Goal: Information Seeking & Learning: Learn about a topic

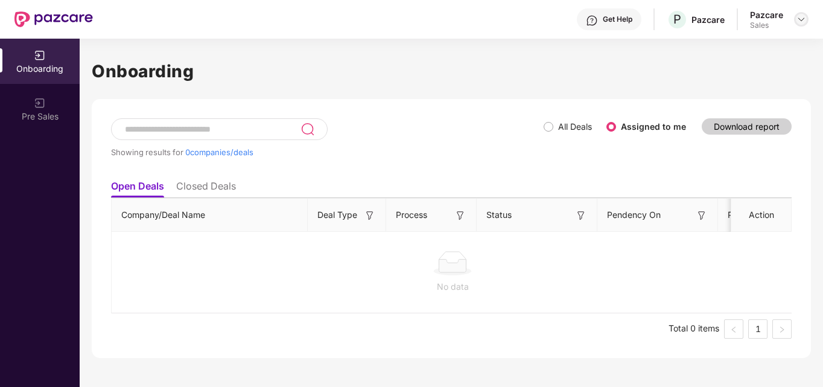
click at [806, 19] on div at bounding box center [801, 19] width 14 height 14
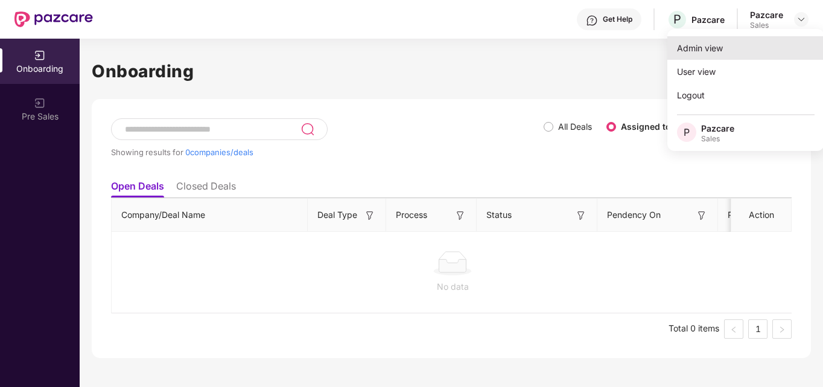
click at [754, 45] on div "Admin view" at bounding box center [745, 48] width 157 height 24
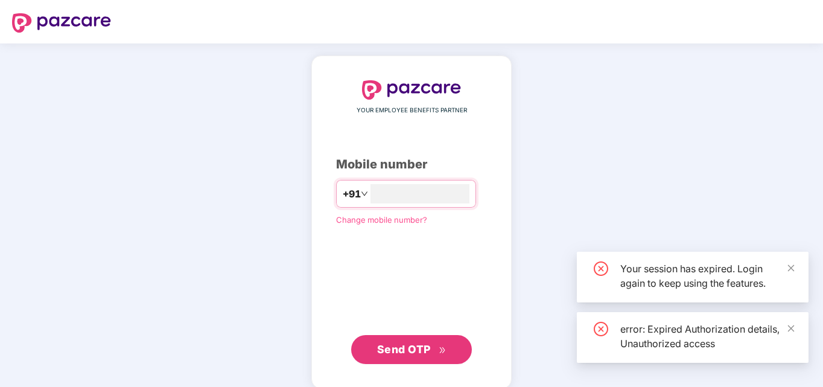
type input "*"
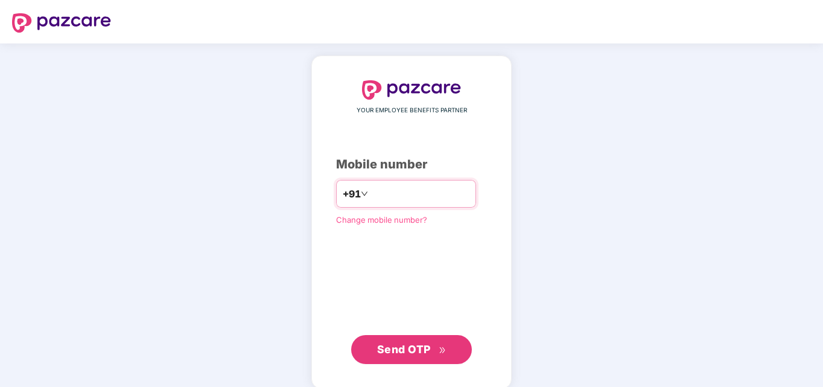
type input "**********"
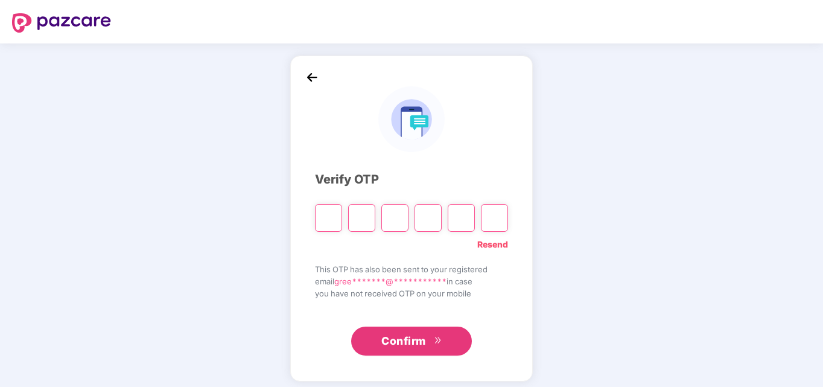
type input "*"
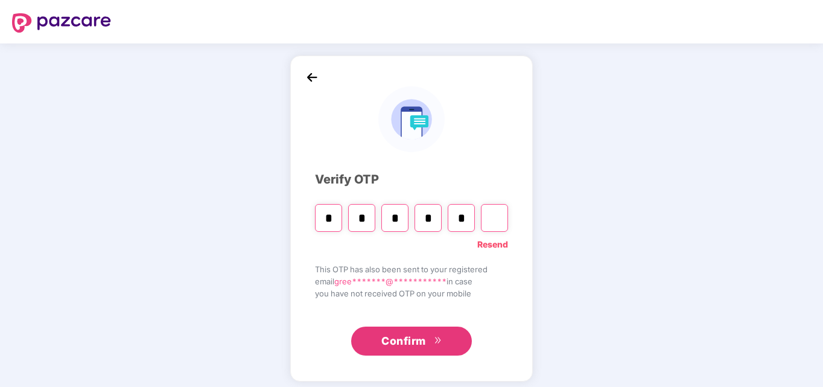
type input "*"
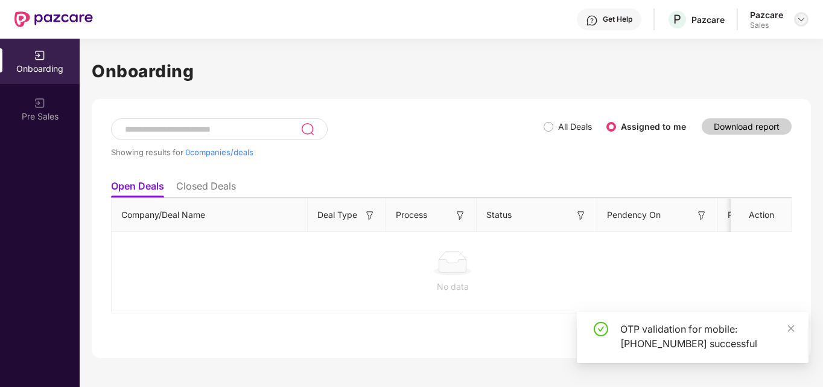
click at [798, 21] on img at bounding box center [802, 19] width 10 height 10
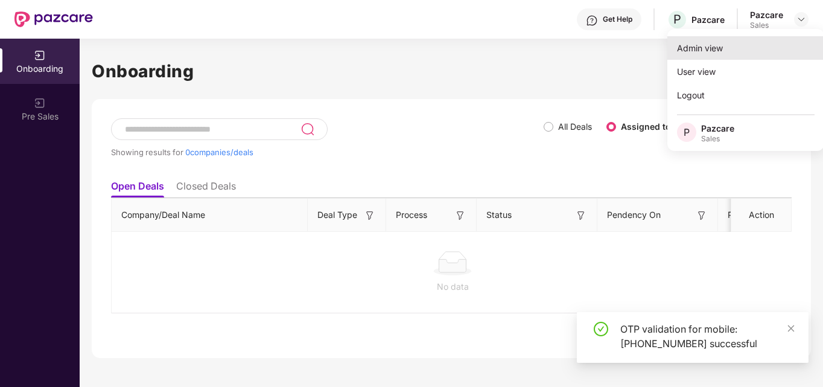
click at [735, 51] on div "Admin view" at bounding box center [745, 48] width 157 height 24
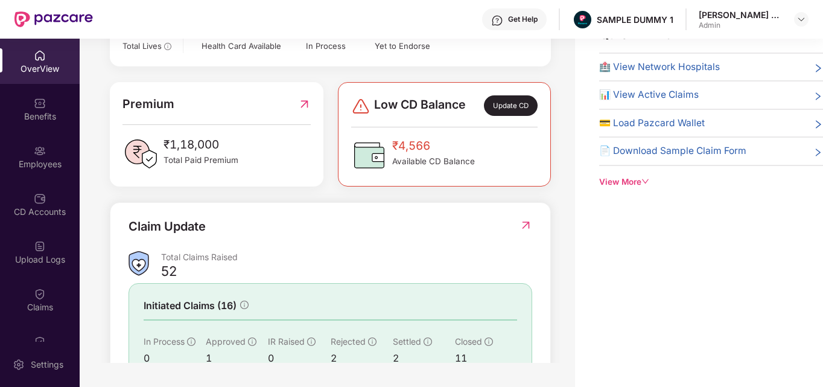
scroll to position [237, 0]
click at [668, 70] on span "🏥 View Network Hospitals" at bounding box center [659, 67] width 121 height 14
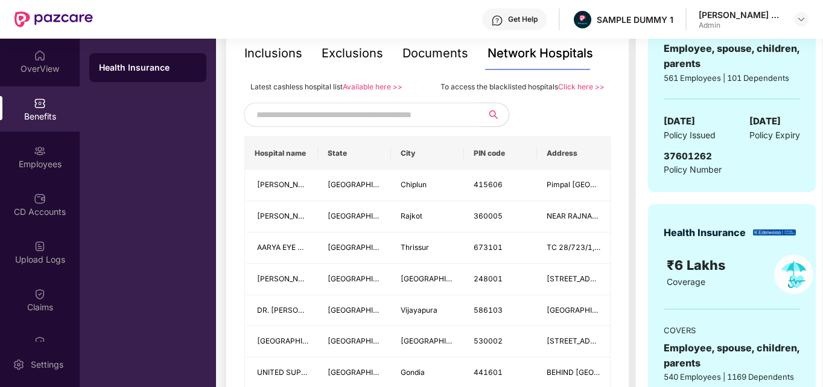
scroll to position [269, 0]
click at [423, 118] on input "text" at bounding box center [359, 114] width 206 height 18
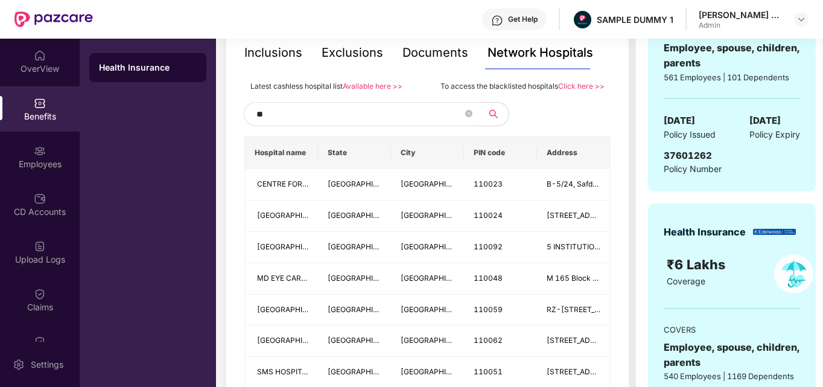
type input "*"
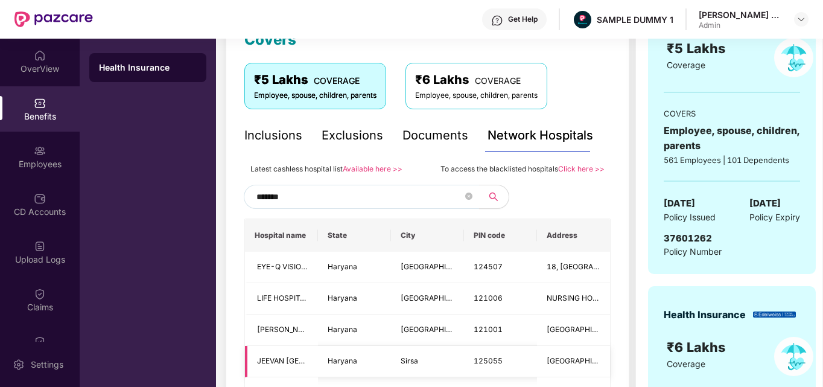
scroll to position [186, 0]
type input "*******"
click at [416, 145] on div "Documents" at bounding box center [435, 135] width 66 height 33
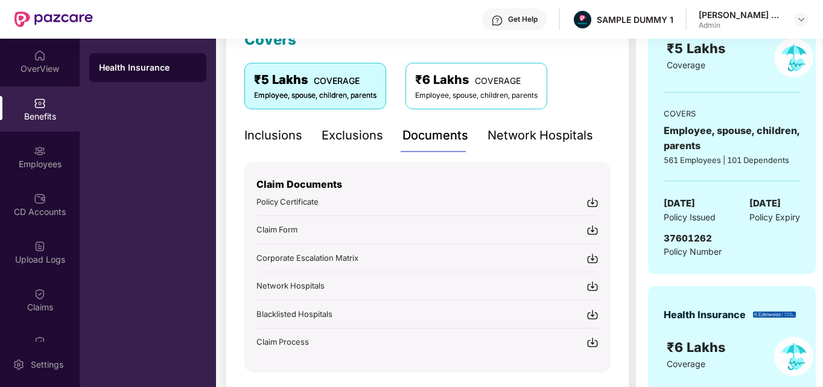
click at [271, 134] on div "Inclusions" at bounding box center [273, 135] width 58 height 19
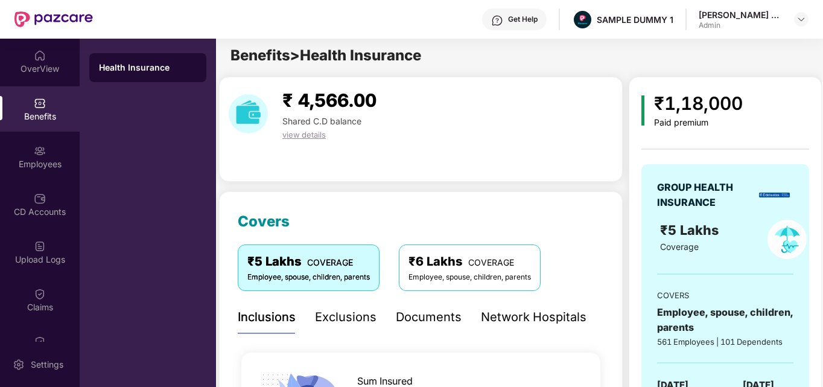
scroll to position [0, 0]
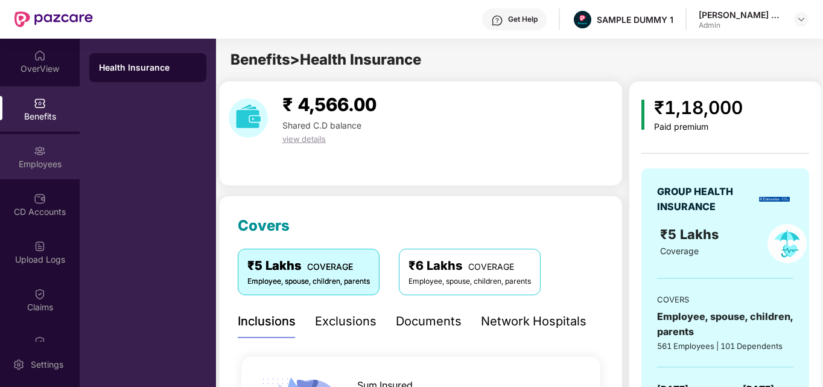
click at [59, 170] on div "Employees" at bounding box center [40, 156] width 80 height 45
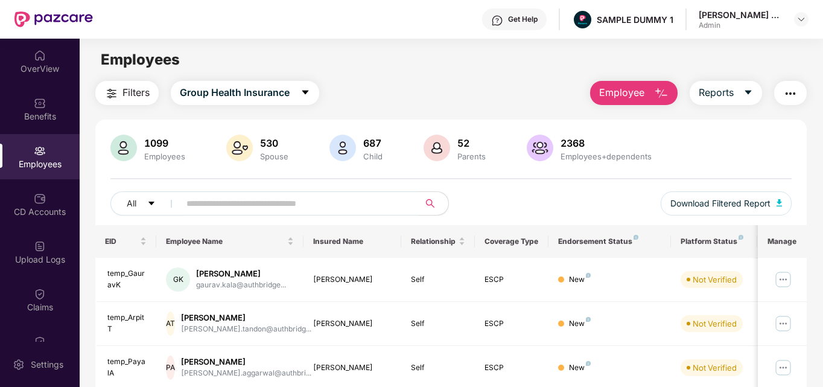
click at [655, 99] on img "button" at bounding box center [661, 93] width 14 height 14
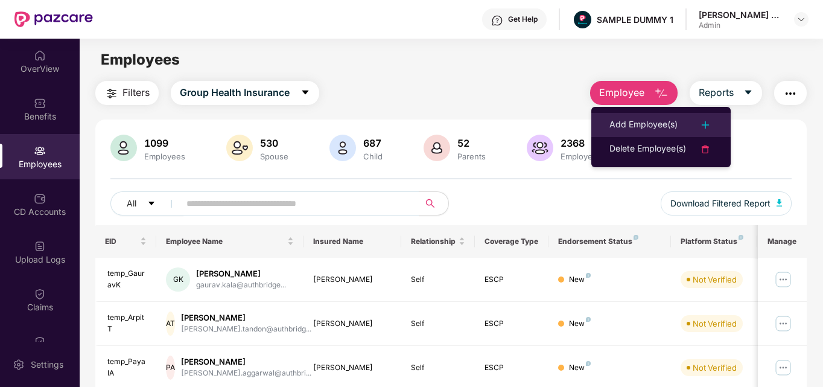
click at [644, 120] on div "Add Employee(s)" at bounding box center [643, 125] width 68 height 14
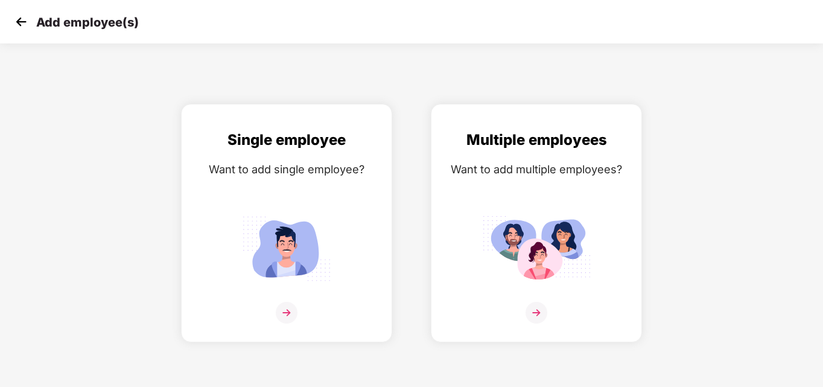
click at [13, 28] on img at bounding box center [21, 22] width 18 height 18
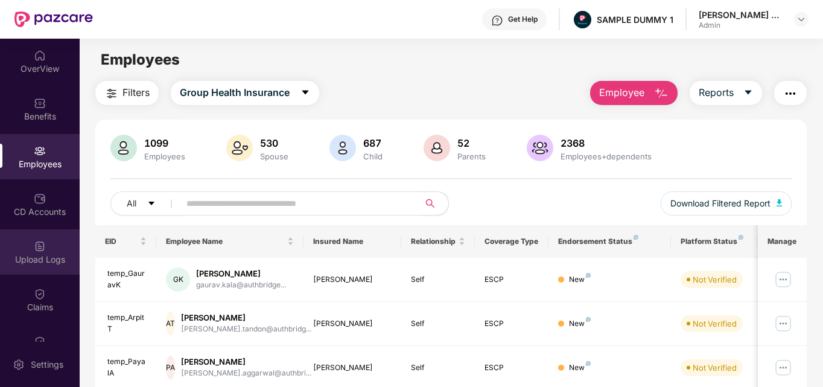
scroll to position [221, 0]
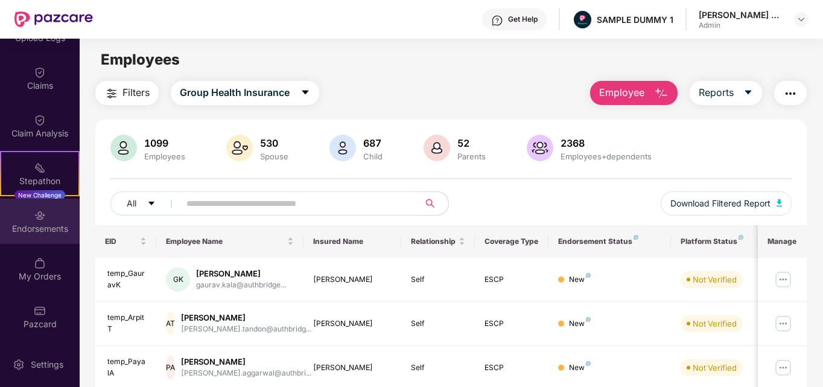
click at [31, 223] on div "Endorsements" at bounding box center [40, 229] width 80 height 12
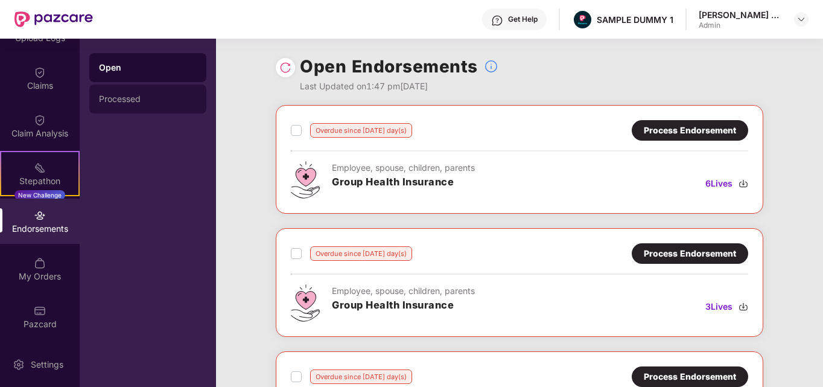
click at [156, 94] on div "Processed" at bounding box center [147, 98] width 117 height 29
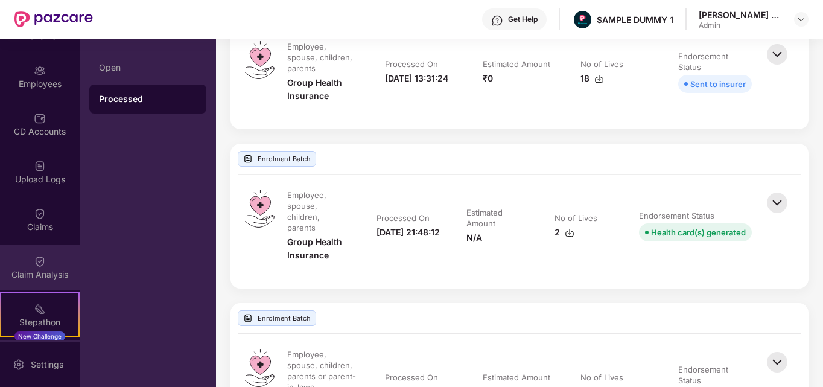
scroll to position [0, 0]
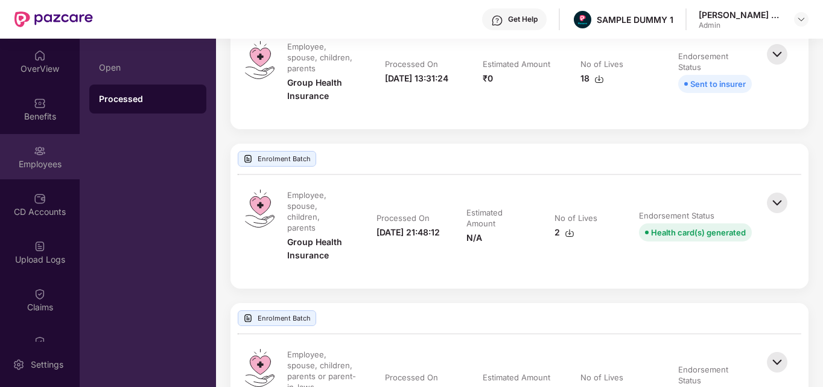
click at [43, 169] on div "Employees" at bounding box center [40, 164] width 80 height 12
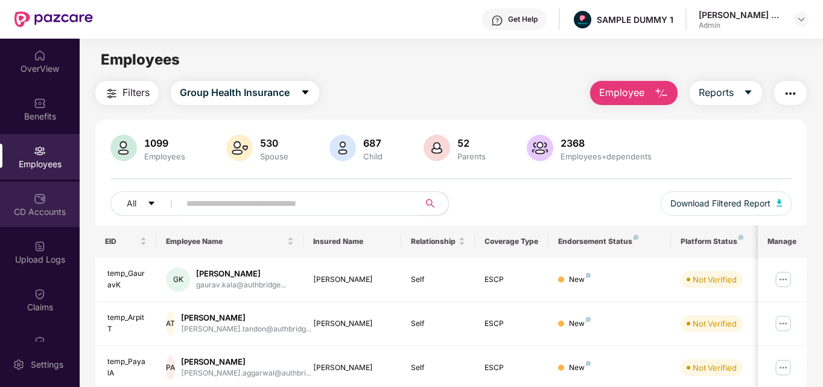
click at [74, 197] on div "CD Accounts" at bounding box center [40, 204] width 80 height 45
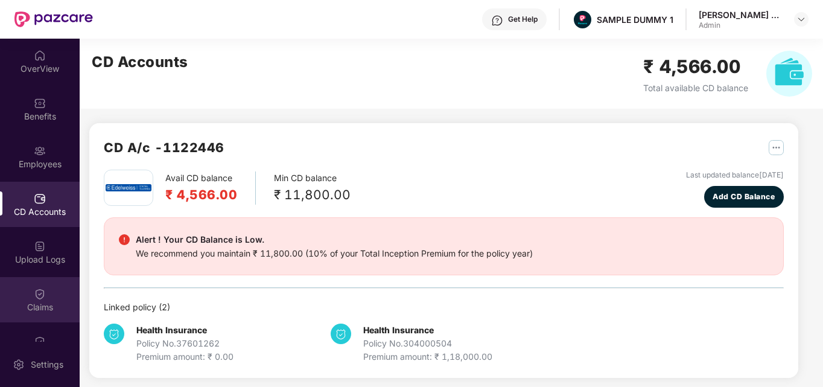
click at [45, 289] on div "Claims" at bounding box center [40, 299] width 80 height 45
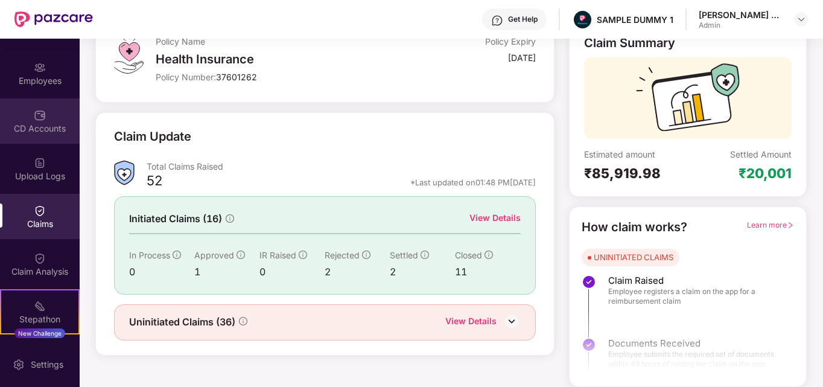
scroll to position [85, 0]
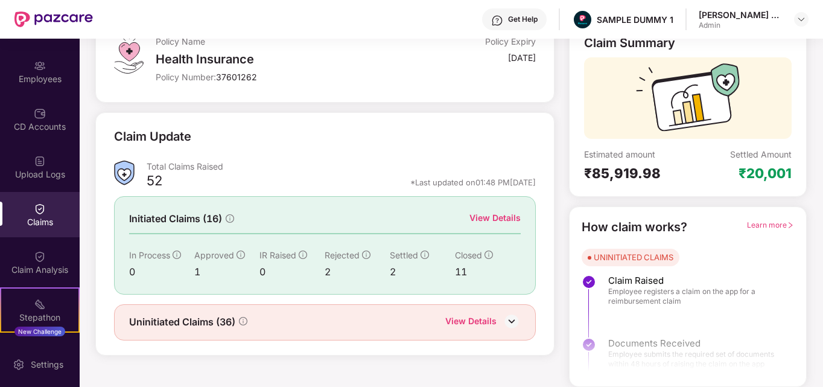
click at [484, 215] on div "View Details" at bounding box center [494, 217] width 51 height 13
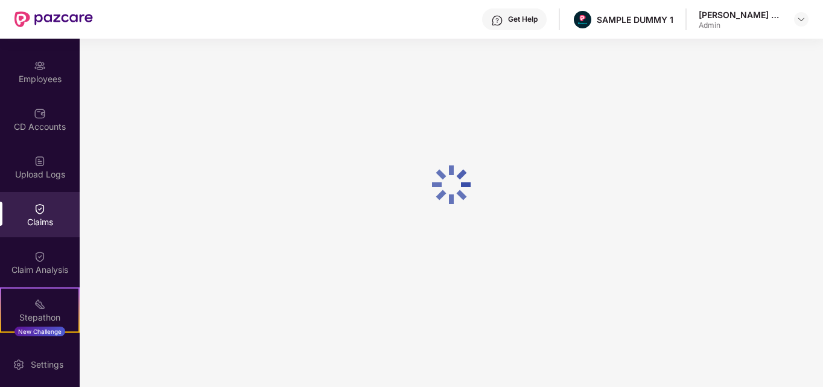
scroll to position [52, 0]
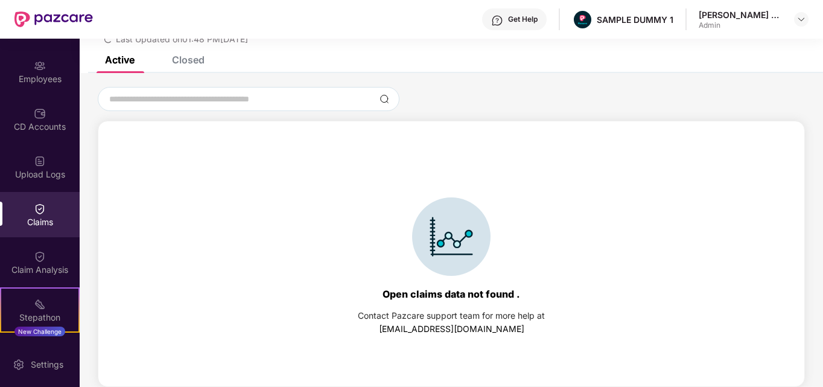
click at [189, 51] on div "List of Initiated Claims Last Updated on 01:48 PM[DATE]" at bounding box center [451, 21] width 743 height 69
click at [189, 59] on div "Closed" at bounding box center [188, 60] width 33 height 12
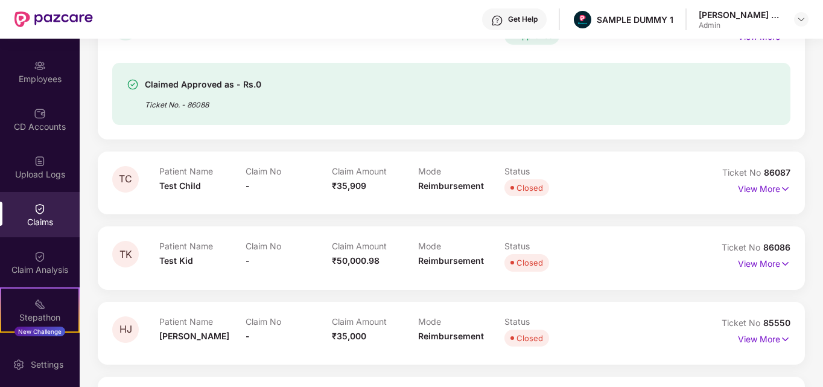
scroll to position [1045, 0]
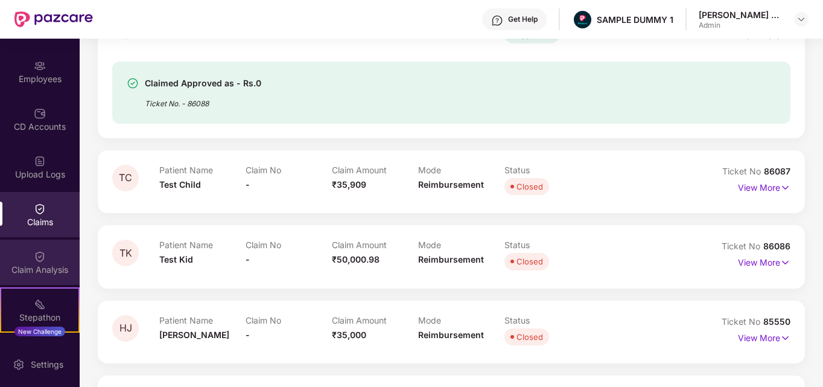
click at [52, 256] on div "Claim Analysis" at bounding box center [40, 262] width 80 height 45
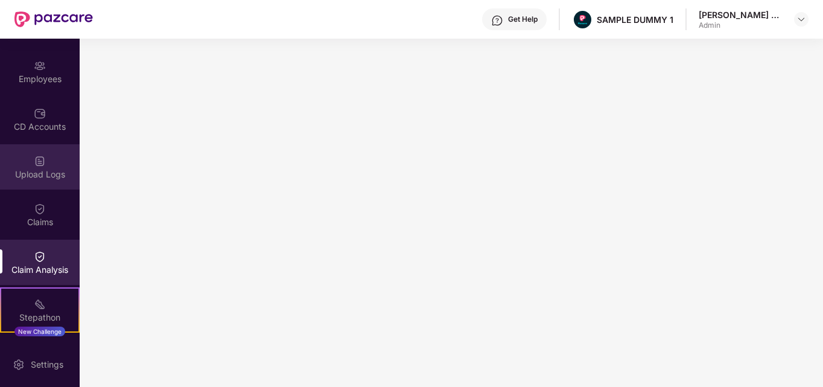
scroll to position [0, 0]
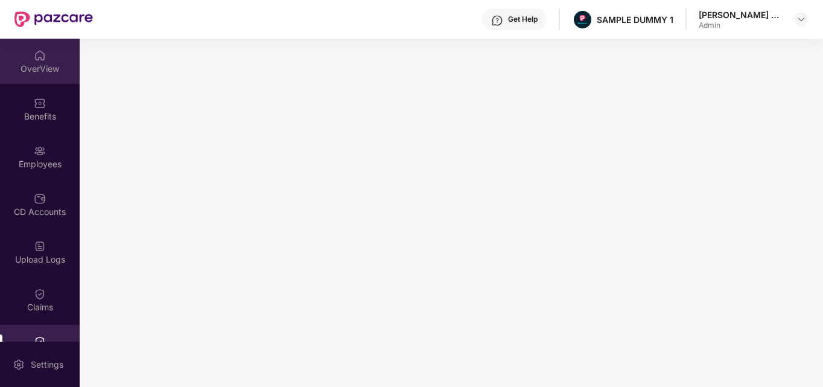
click at [31, 78] on div "OverView" at bounding box center [40, 61] width 80 height 45
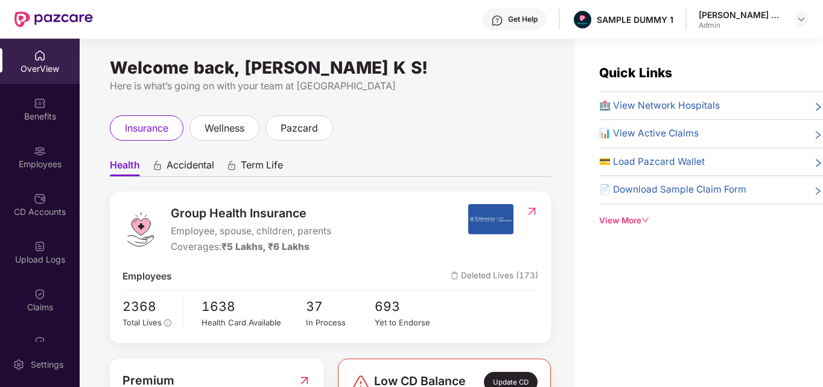
click at [188, 165] on span "Accidental" at bounding box center [191, 167] width 48 height 17
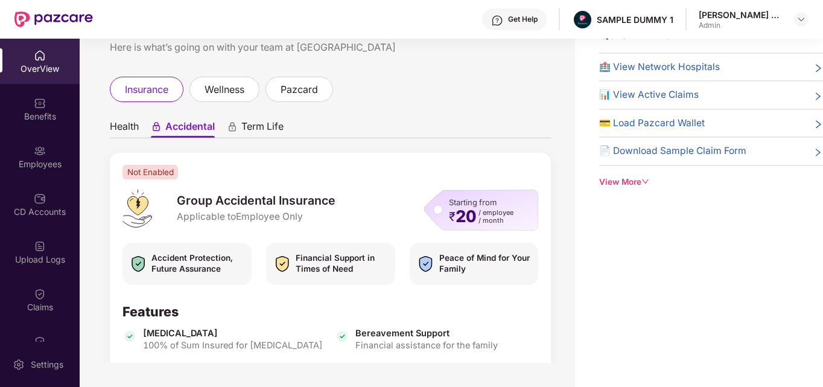
click at [242, 137] on span "Term Life" at bounding box center [262, 128] width 42 height 17
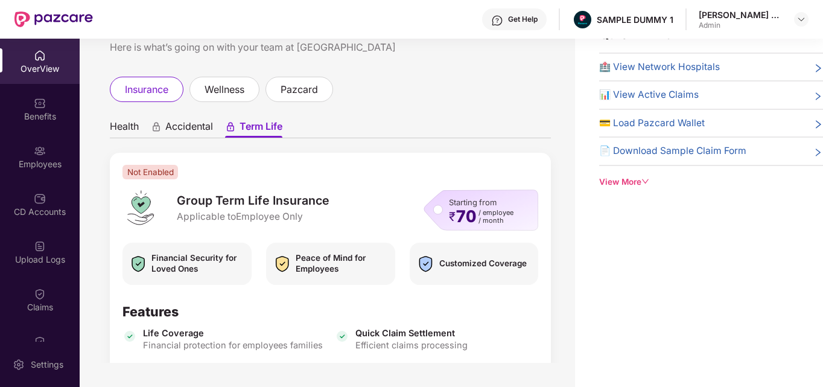
click at [138, 124] on span "Health" at bounding box center [124, 128] width 29 height 17
